Goal: Task Accomplishment & Management: Manage account settings

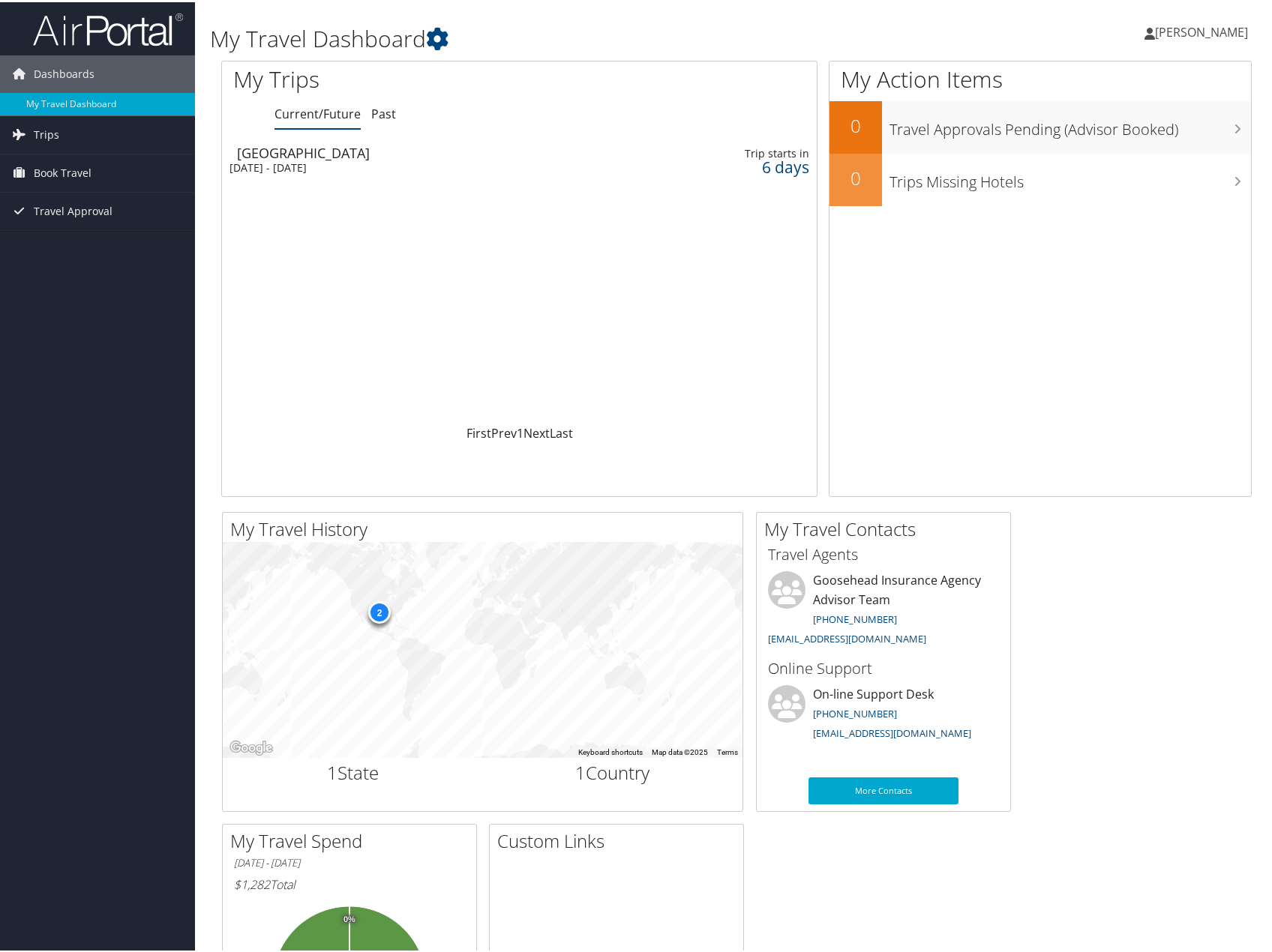
click at [287, 152] on div "[GEOGRAPHIC_DATA]" at bounding box center [428, 150] width 382 height 13
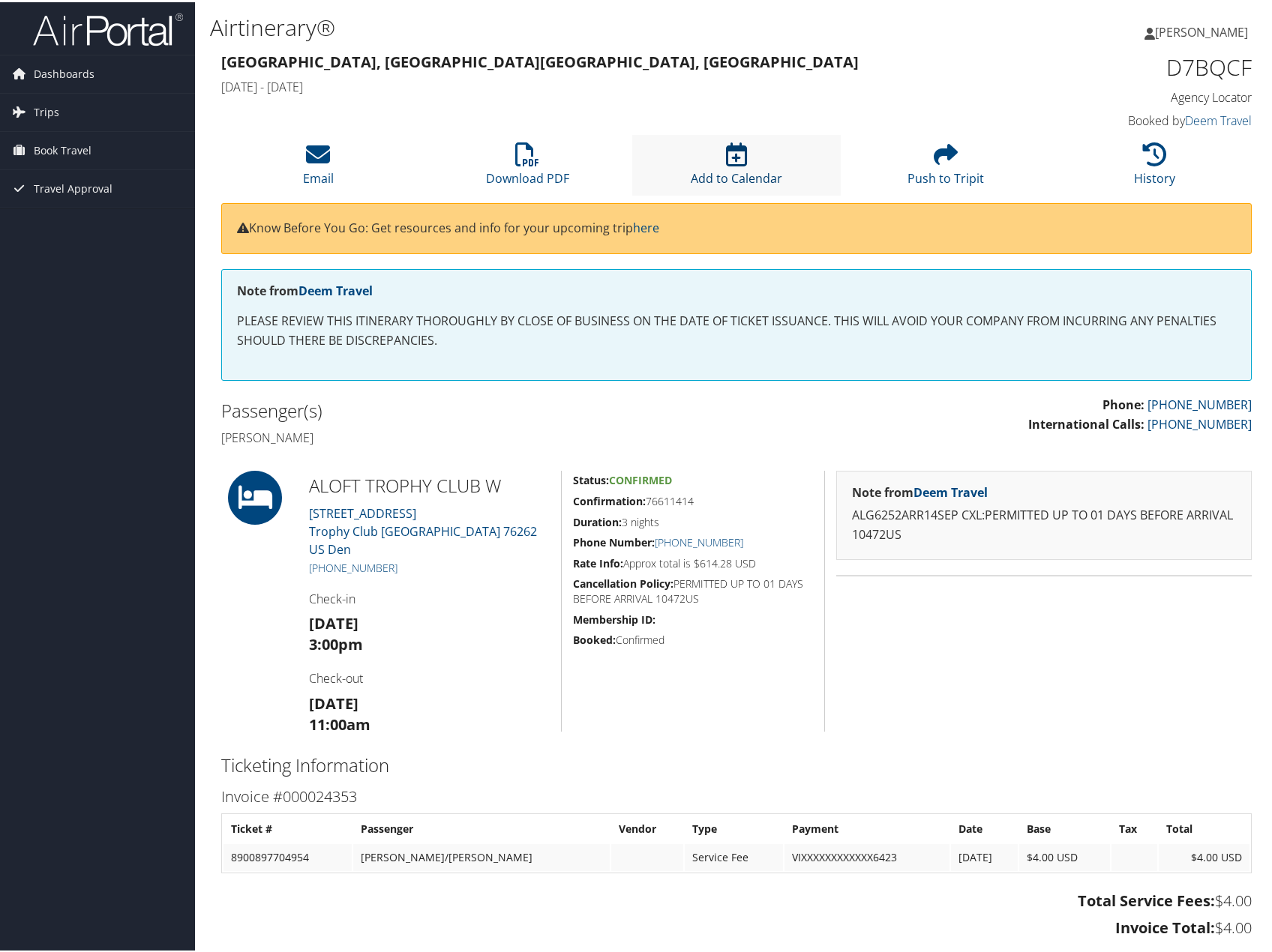
click at [725, 169] on link "Add to Calendar" at bounding box center [736, 166] width 92 height 36
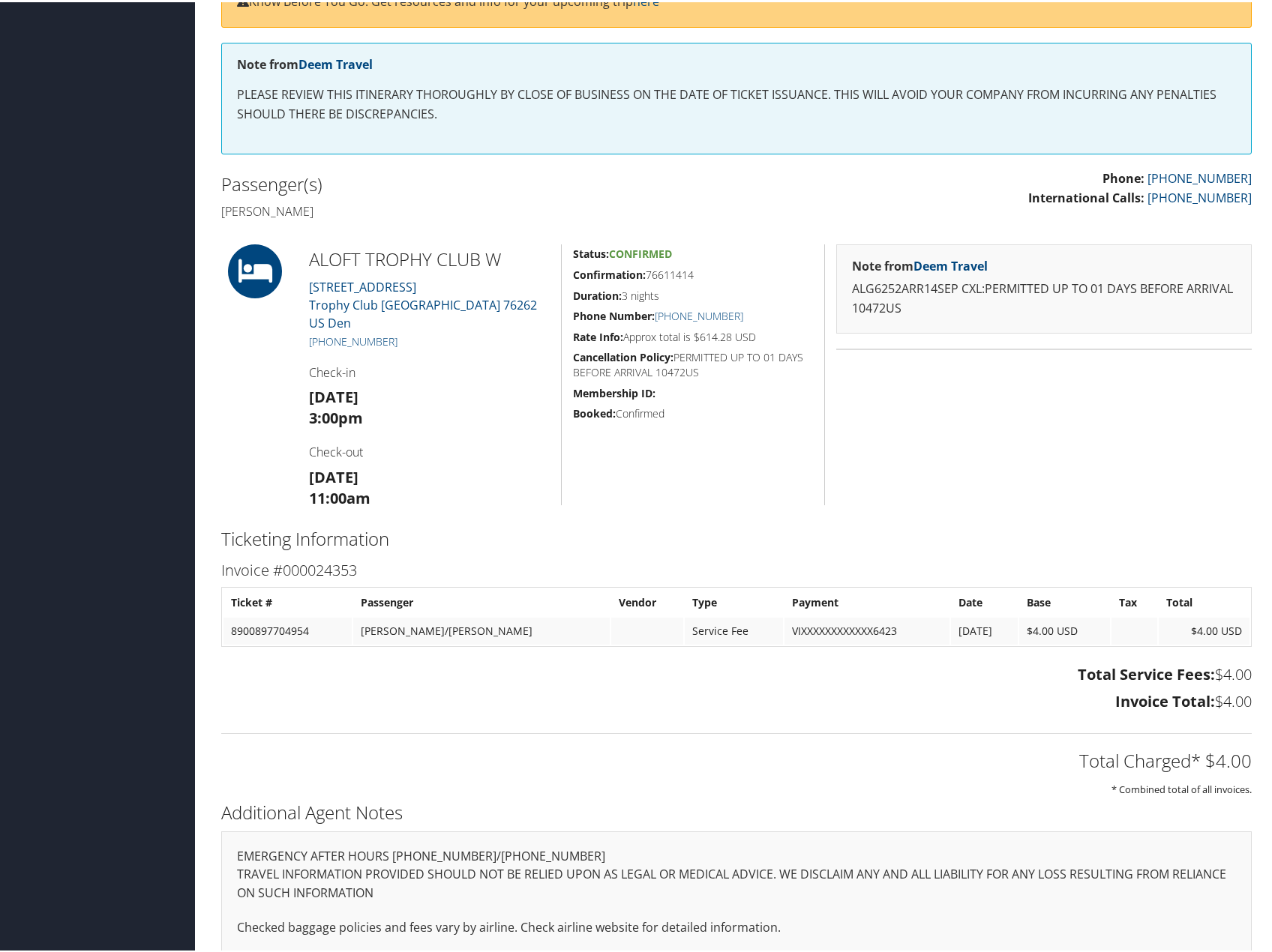
scroll to position [275, 0]
